Goal: Understand process/instructions: Learn how to perform a task or action

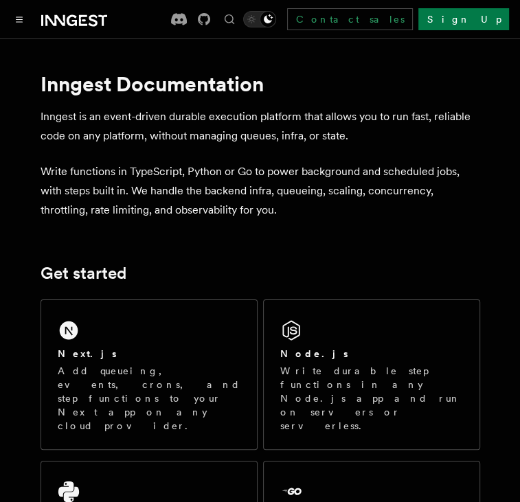
click at [156, 350] on div "Next.js" at bounding box center [149, 354] width 183 height 14
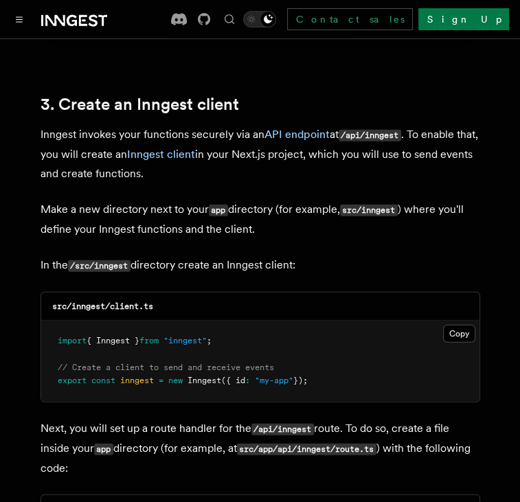
scroll to position [1590, 0]
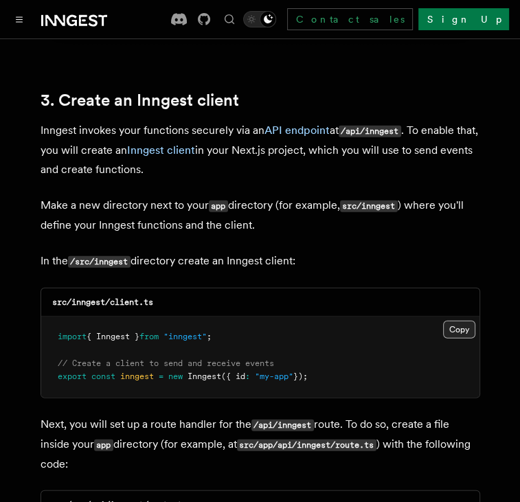
click at [457, 321] on button "Copy Copied" at bounding box center [459, 330] width 32 height 18
click at [455, 321] on button "Copy Copied" at bounding box center [459, 330] width 32 height 18
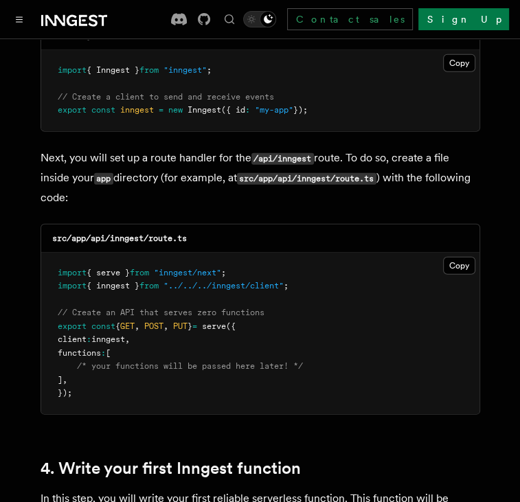
scroll to position [1855, 0]
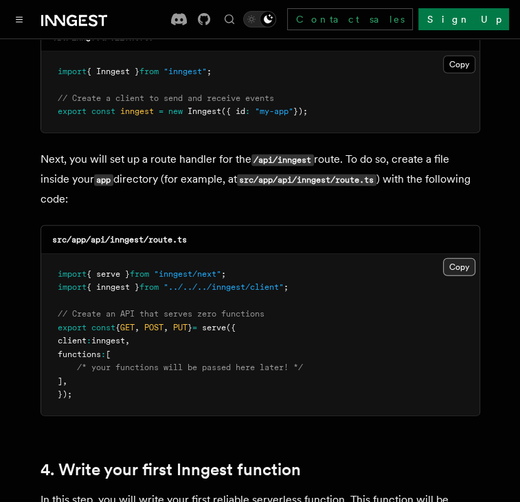
click at [462, 258] on button "Copy Copied" at bounding box center [459, 267] width 32 height 18
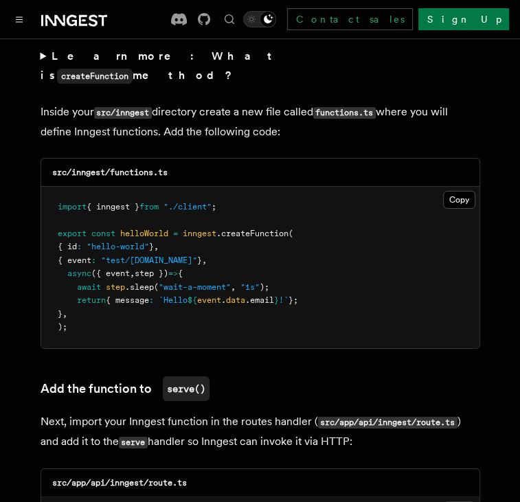
scroll to position [2463, 0]
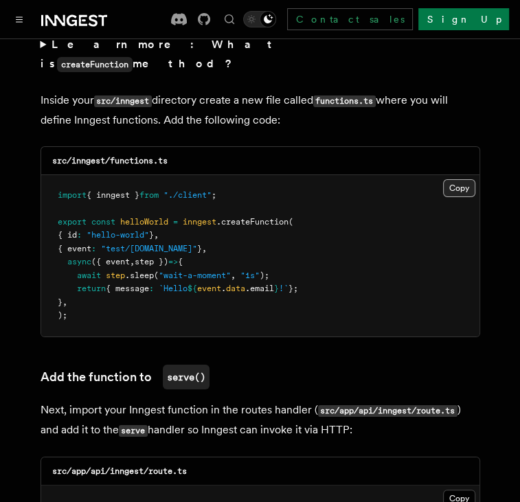
click at [452, 179] on button "Copy Copied" at bounding box center [459, 188] width 32 height 18
